Goal: Transaction & Acquisition: Purchase product/service

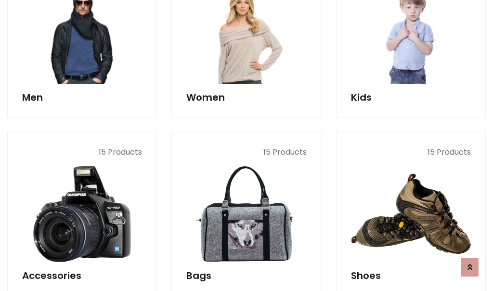
scroll to position [322, 0]
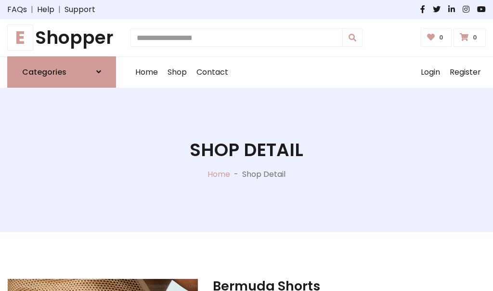
click at [62, 38] on h1 "E Shopper" at bounding box center [61, 38] width 109 height 22
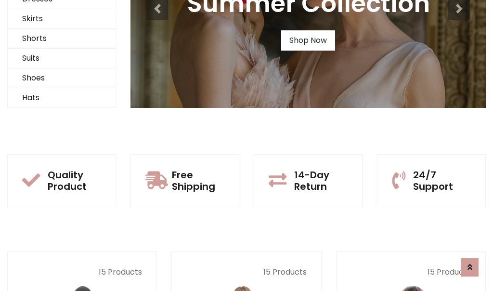
scroll to position [93, 0]
